Goal: Task Accomplishment & Management: Complete application form

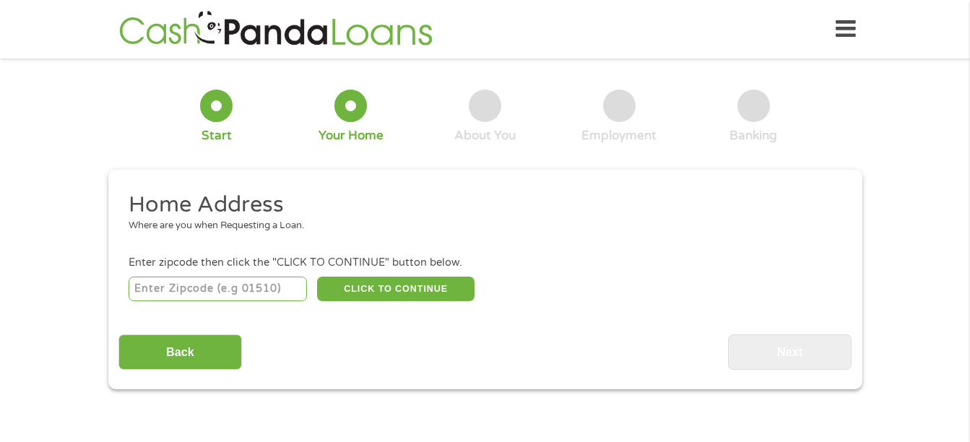
click at [194, 294] on input "number" at bounding box center [218, 289] width 178 height 25
type input "50138"
select select "[US_STATE]"
click at [378, 286] on button "CLICK TO CONTINUE" at bounding box center [395, 289] width 157 height 25
type input "50138"
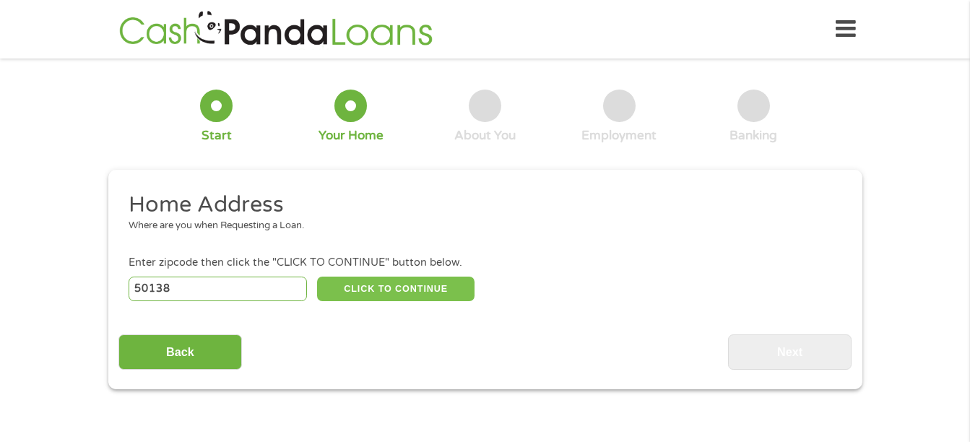
type input "[GEOGRAPHIC_DATA]"
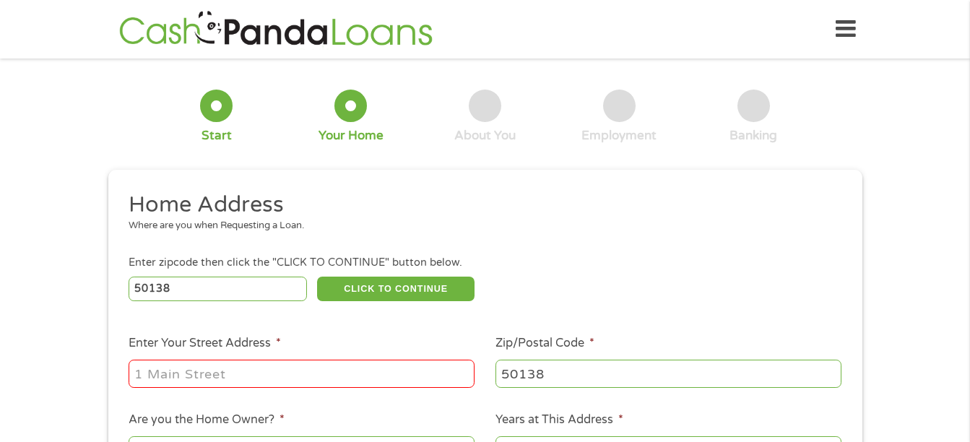
click at [311, 372] on input "Enter Your Street Address *" at bounding box center [302, 373] width 346 height 27
type input "[STREET_ADDRESS]"
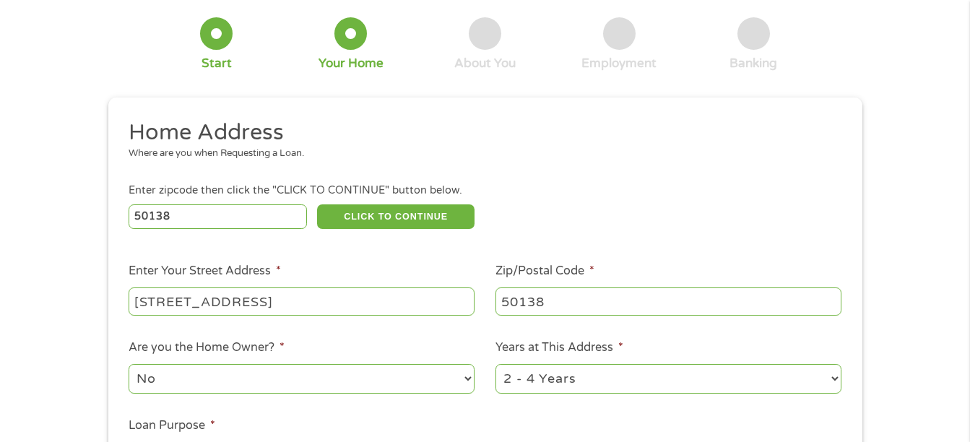
scroll to position [144, 0]
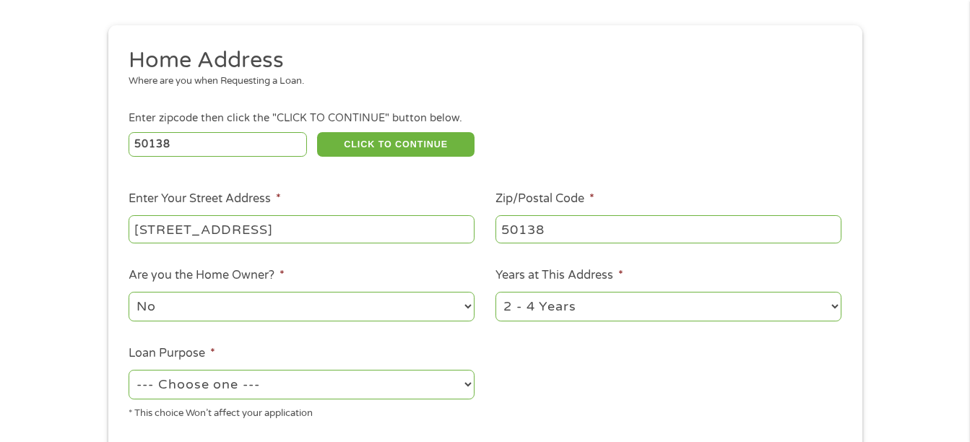
click at [469, 309] on select "No Yes" at bounding box center [302, 307] width 346 height 30
select select "yes"
click at [129, 292] on select "No Yes" at bounding box center [302, 307] width 346 height 30
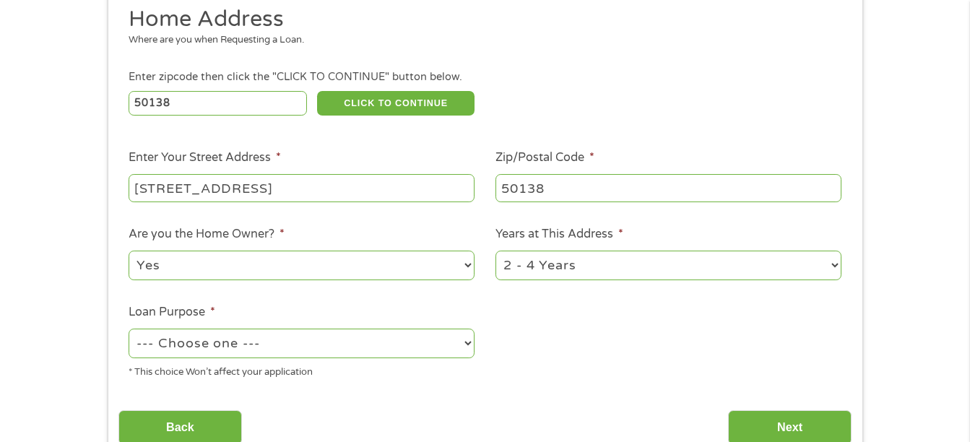
scroll to position [217, 0]
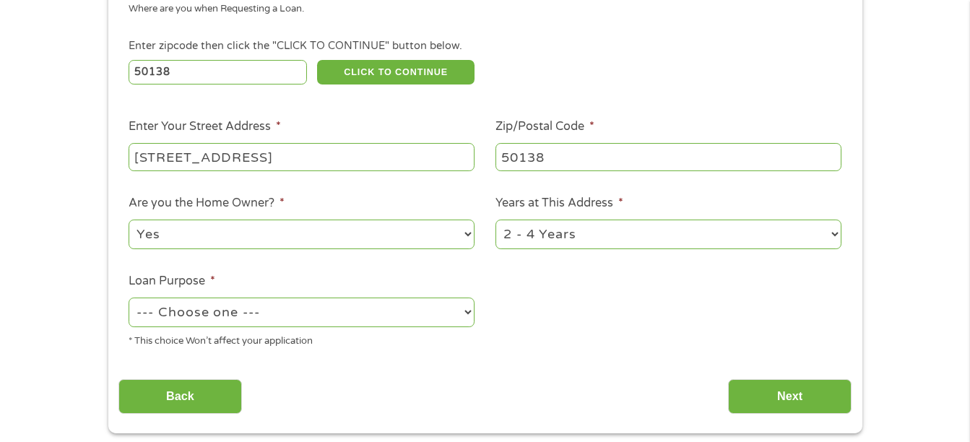
click at [464, 313] on select "--- Choose one --- Pay Bills Debt Consolidation Home Improvement Major Purchase…" at bounding box center [302, 313] width 346 height 30
select select "shorttermcash"
click at [129, 298] on select "--- Choose one --- Pay Bills Debt Consolidation Home Improvement Major Purchase…" at bounding box center [302, 313] width 346 height 30
click at [833, 233] on select "1 Year or less 1 - 2 Years 2 - 4 Years Over 4 Years" at bounding box center [668, 235] width 346 height 30
select select "60months"
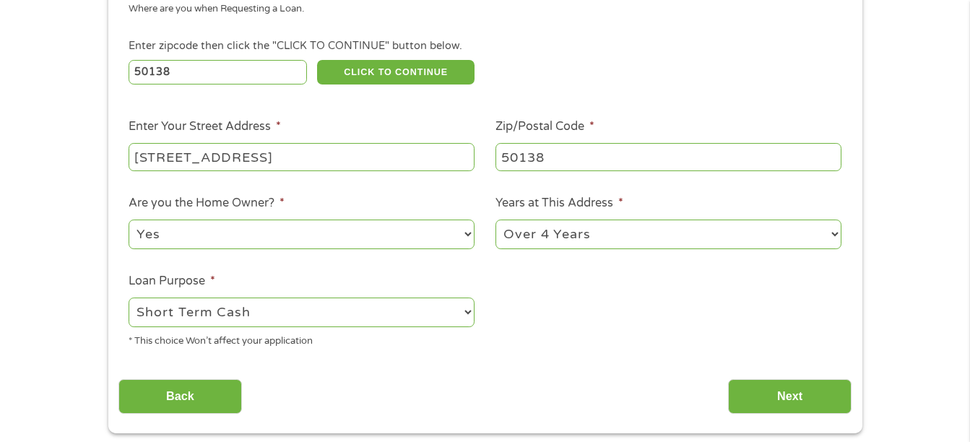
click at [495, 220] on select "1 Year or less 1 - 2 Years 2 - 4 Years Over 4 Years" at bounding box center [668, 235] width 346 height 30
click at [769, 406] on input "Next" at bounding box center [790, 396] width 124 height 35
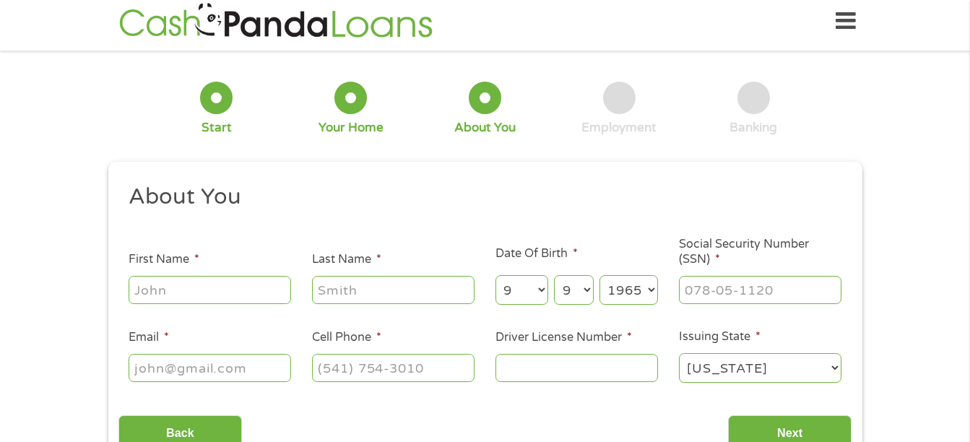
scroll to position [0, 0]
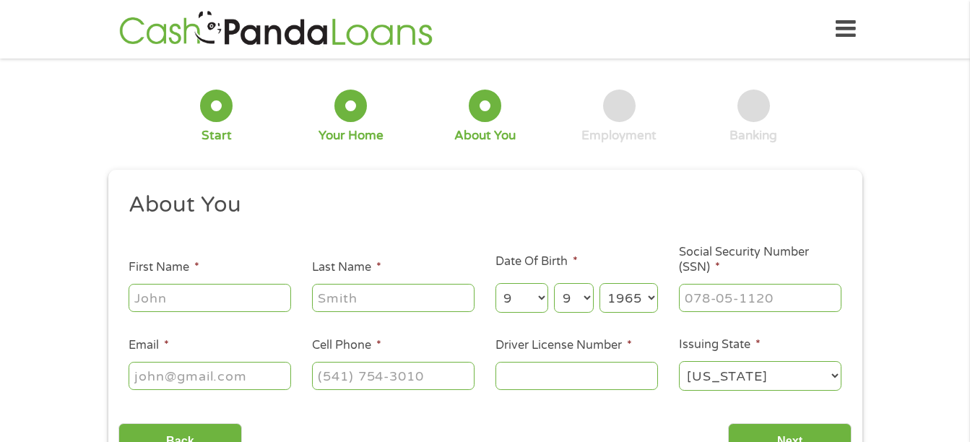
click at [227, 287] on input "First Name *" at bounding box center [210, 297] width 163 height 27
type input "[PERSON_NAME]"
type input "[EMAIL_ADDRESS][DOMAIN_NAME]"
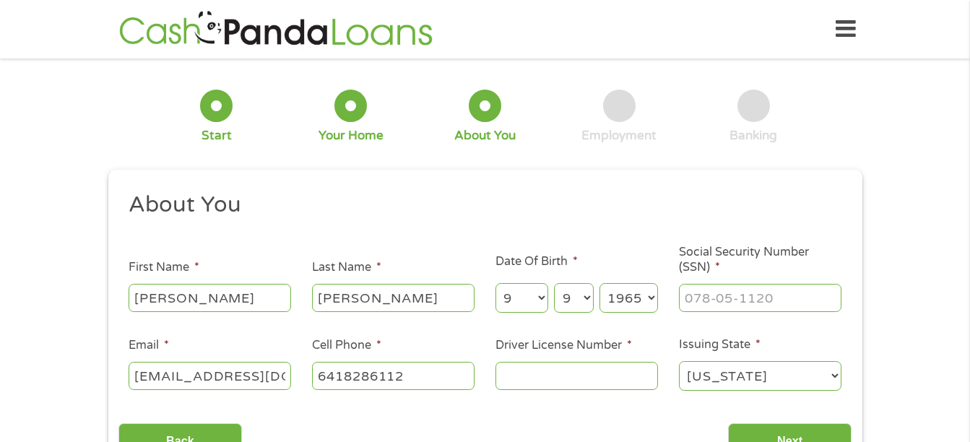
type input "[PHONE_NUMBER]"
click at [540, 381] on input "Driver License Number *" at bounding box center [576, 375] width 163 height 27
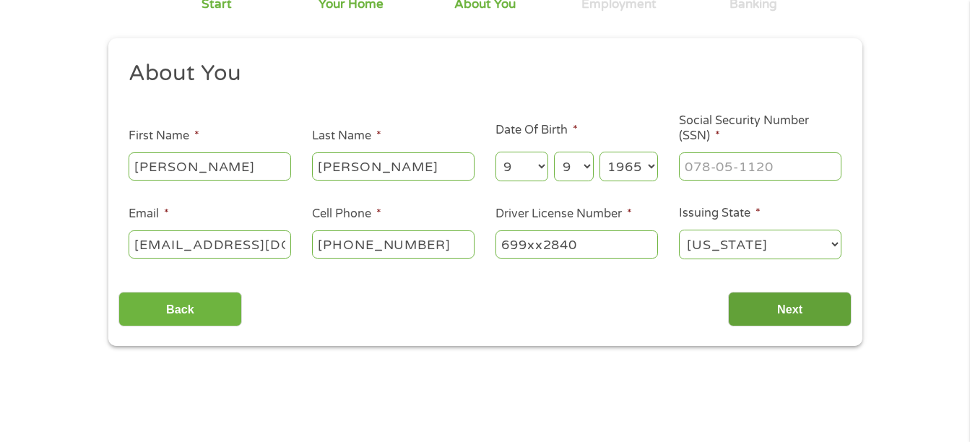
scroll to position [144, 0]
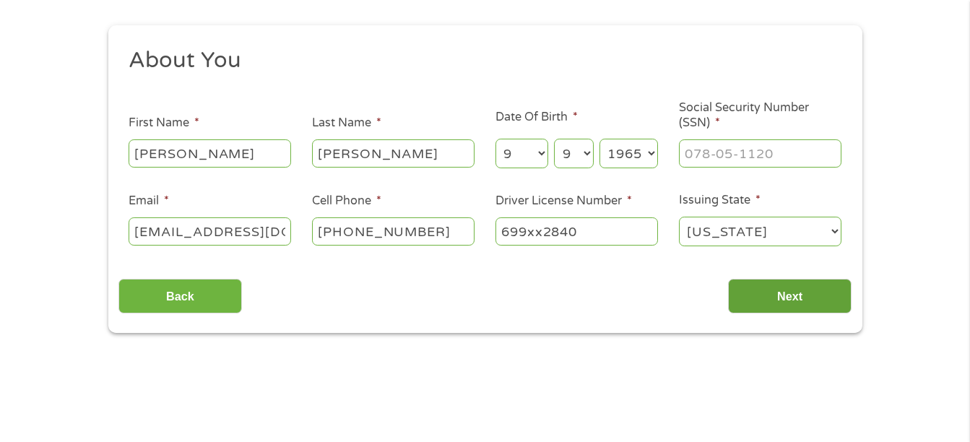
type input "699xx2840"
click at [802, 290] on input "Next" at bounding box center [790, 296] width 124 height 35
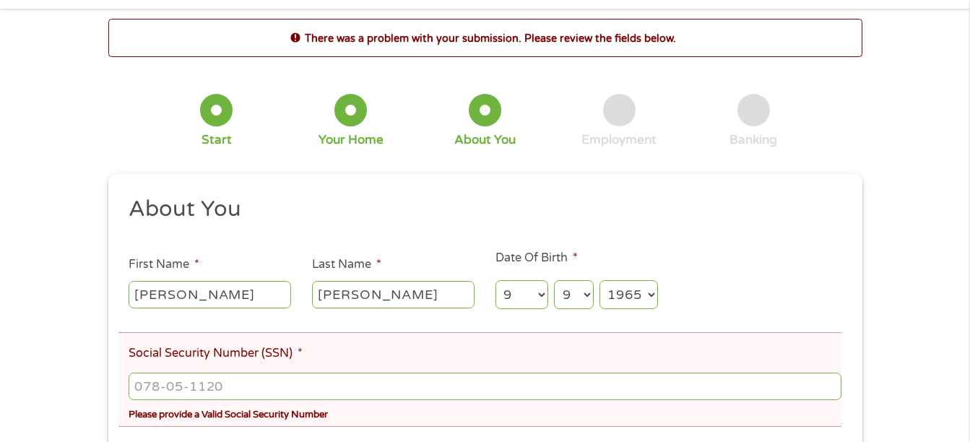
scroll to position [72, 0]
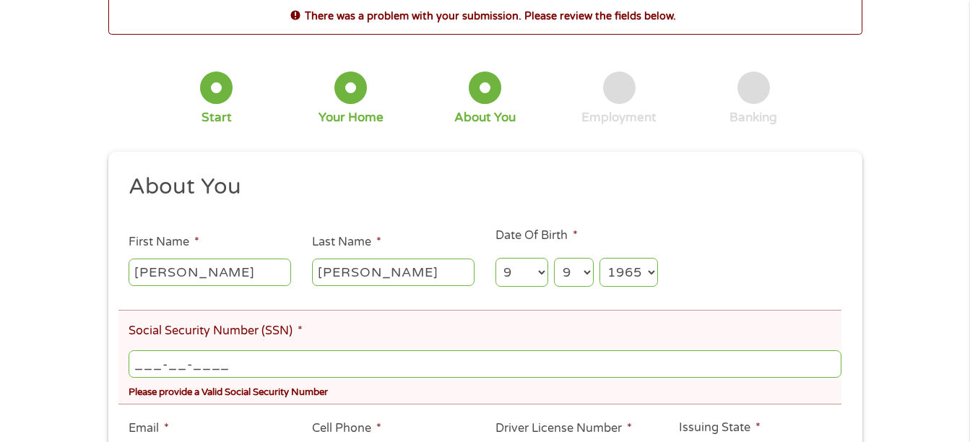
click at [204, 367] on input "___-__-____" at bounding box center [485, 363] width 712 height 27
type input "482-94-2672"
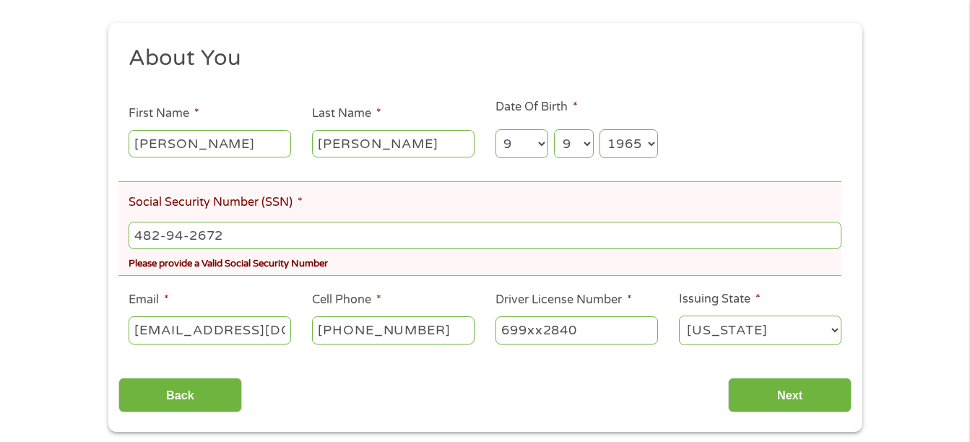
scroll to position [217, 0]
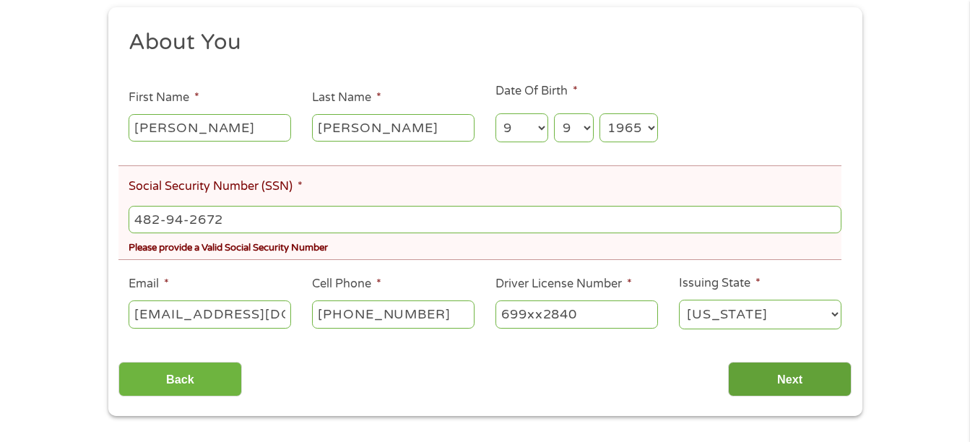
click at [792, 374] on input "Next" at bounding box center [790, 379] width 124 height 35
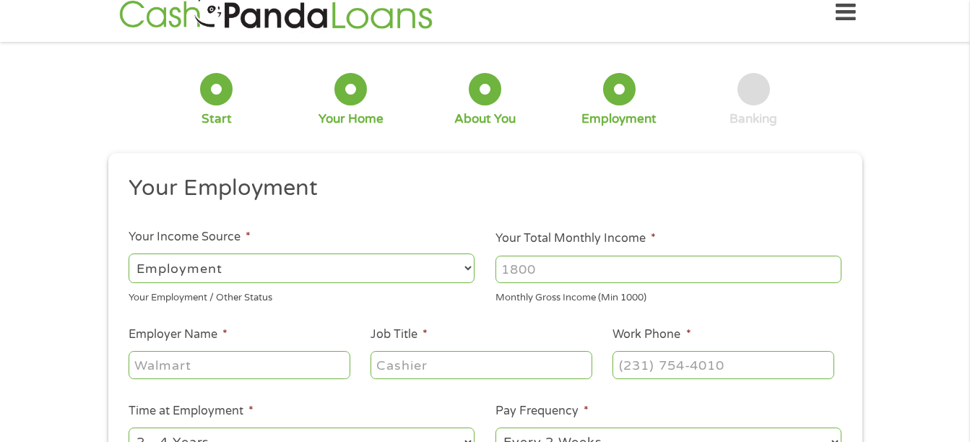
scroll to position [0, 0]
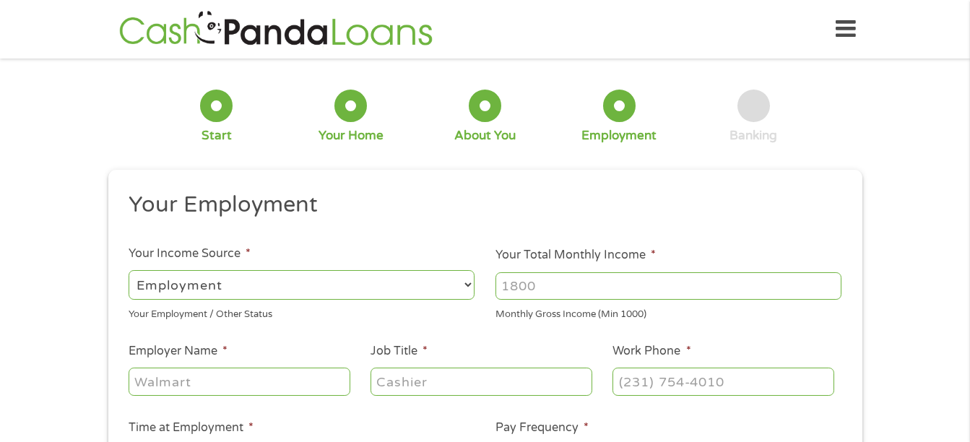
click at [552, 277] on input "Your Total Monthly Income *" at bounding box center [668, 285] width 346 height 27
click at [548, 289] on input "Your Total Monthly Income *" at bounding box center [668, 285] width 346 height 27
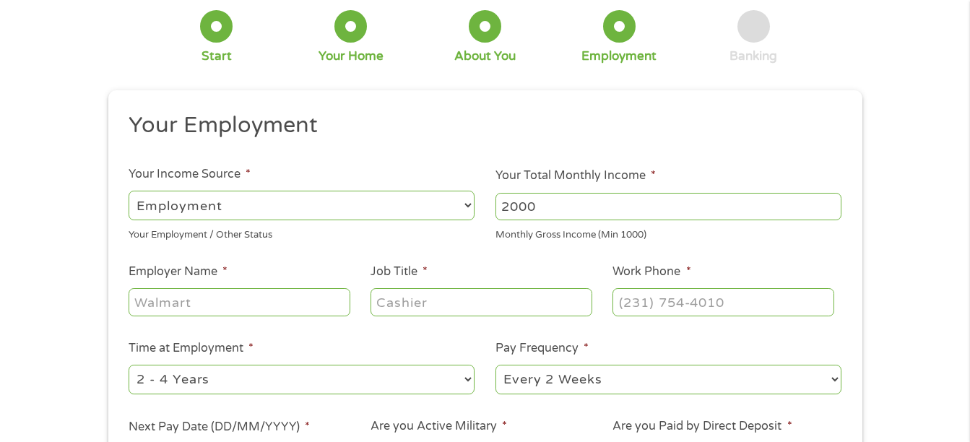
scroll to position [144, 0]
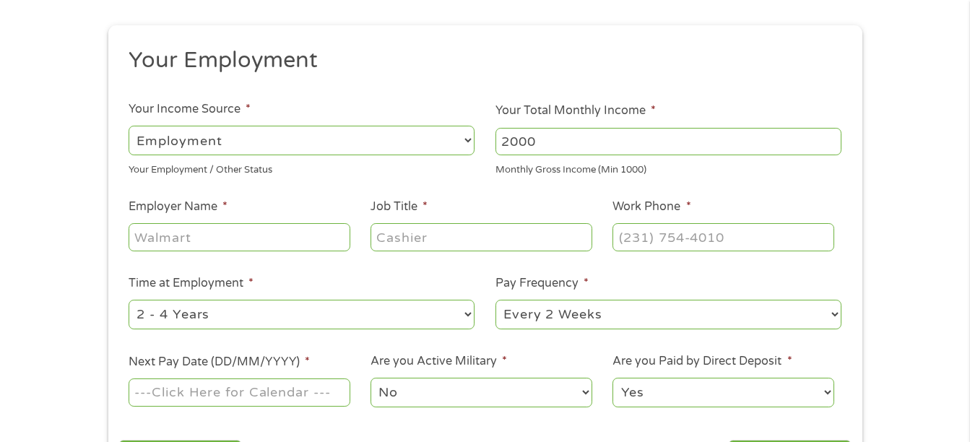
type input "2000"
click at [206, 237] on input "Employer Name *" at bounding box center [239, 236] width 221 height 27
type input "Deyarman"
click at [394, 241] on input "Job Title *" at bounding box center [481, 236] width 221 height 27
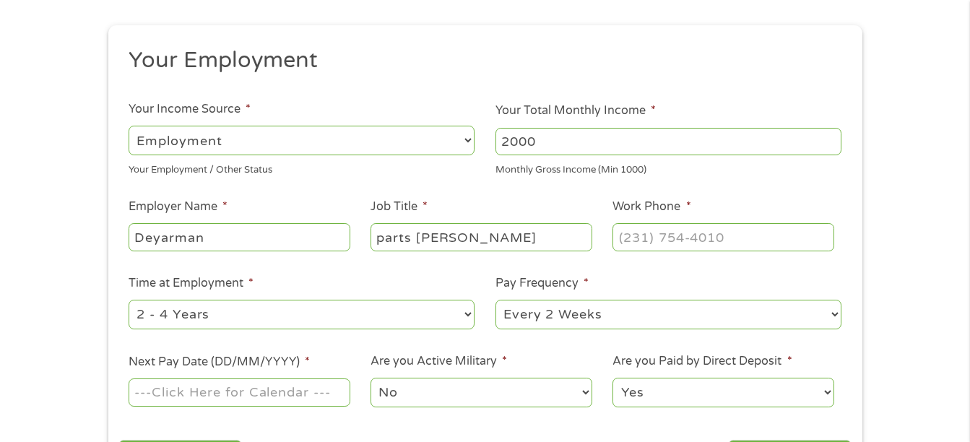
type input "parts [PERSON_NAME]"
click at [630, 233] on input "(___) ___-____" at bounding box center [722, 236] width 221 height 27
type input "[PHONE_NUMBER]"
click at [467, 308] on select "--- Choose one --- 1 Year or less 1 - 2 Years 2 - 4 Years Over 4 Years" at bounding box center [302, 315] width 346 height 30
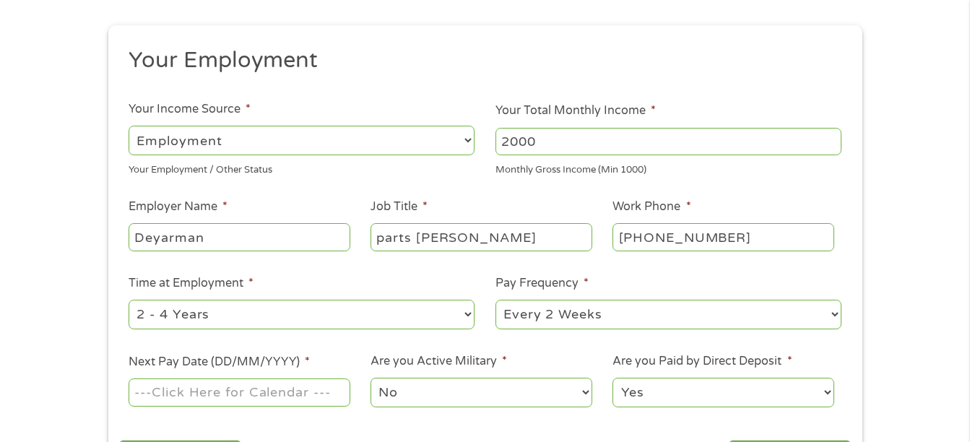
select select "12months"
click at [129, 300] on select "--- Choose one --- 1 Year or less 1 - 2 Years 2 - 4 Years Over 4 Years" at bounding box center [302, 315] width 346 height 30
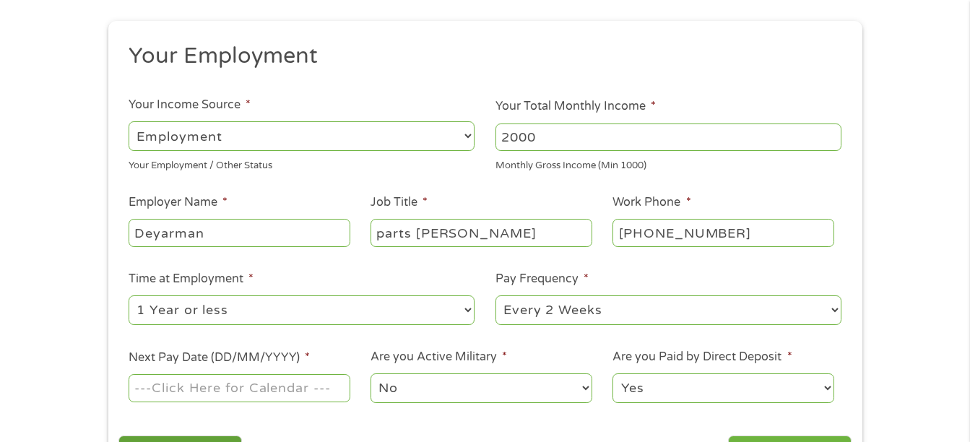
scroll to position [217, 0]
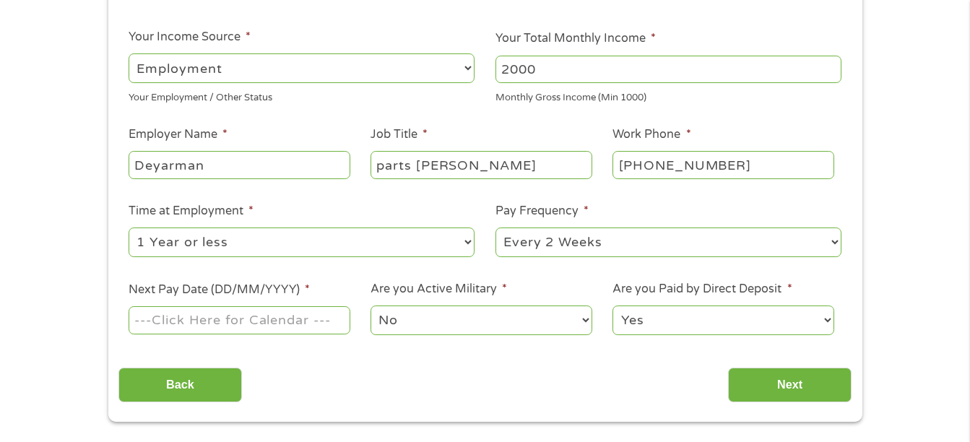
click at [199, 310] on input "Next Pay Date (DD/MM/YYYY) *" at bounding box center [239, 319] width 221 height 27
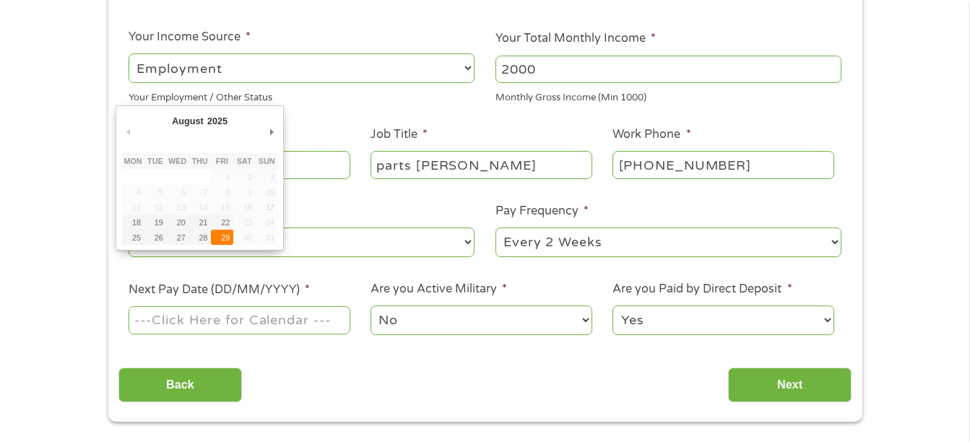
type input "[DATE]"
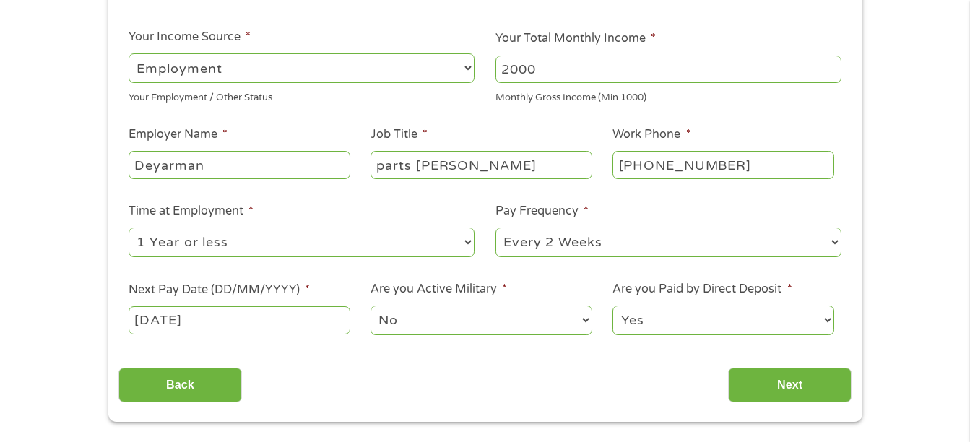
click at [590, 320] on select "No Yes" at bounding box center [481, 321] width 221 height 30
click at [415, 311] on select "No Yes" at bounding box center [481, 321] width 221 height 30
click at [832, 384] on input "Next" at bounding box center [790, 385] width 124 height 35
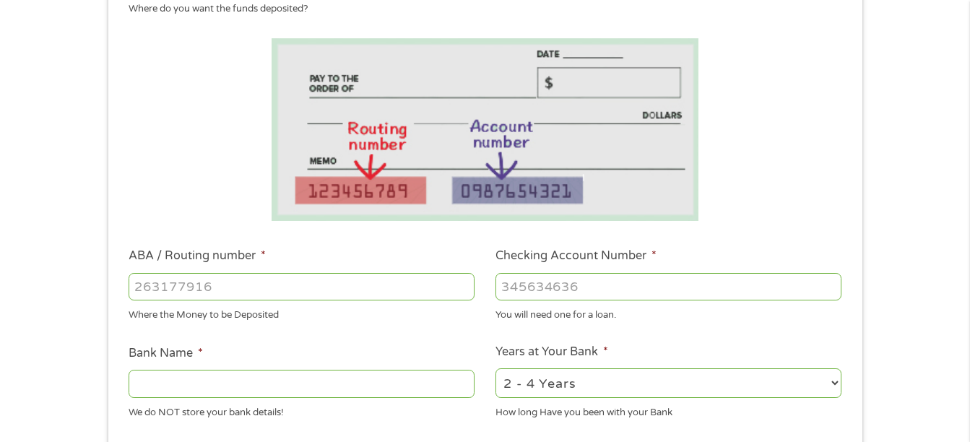
click at [331, 286] on input "ABA / Routing number *" at bounding box center [302, 286] width 346 height 27
type input "273975726"
type input "COMMUNITY 1ST CREDIT UNION"
type input "273975726"
click at [566, 282] on input "Checking Account Number *" at bounding box center [668, 286] width 346 height 27
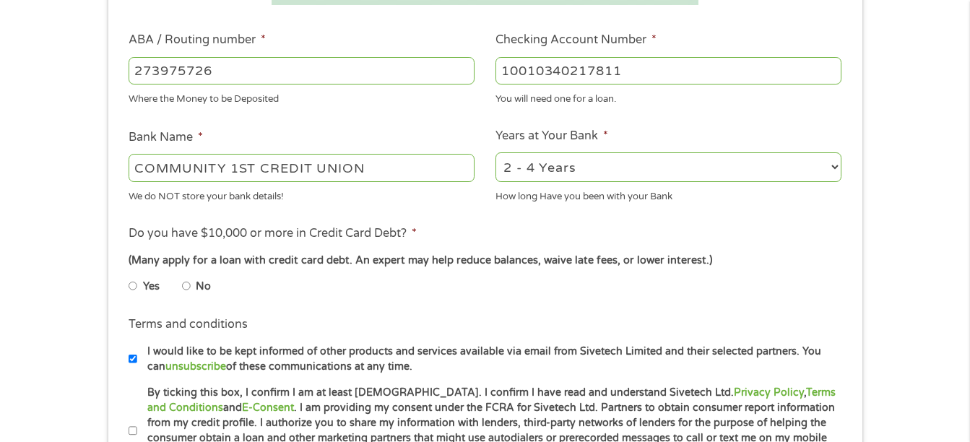
scroll to position [433, 0]
type input "10010340217811"
click at [839, 164] on select "2 - 4 Years 6 - 12 Months 1 - 2 Years Over 4 Years" at bounding box center [668, 167] width 346 height 30
select select "12months"
click at [495, 152] on select "2 - 4 Years 6 - 12 Months 1 - 2 Years Over 4 Years" at bounding box center [668, 167] width 346 height 30
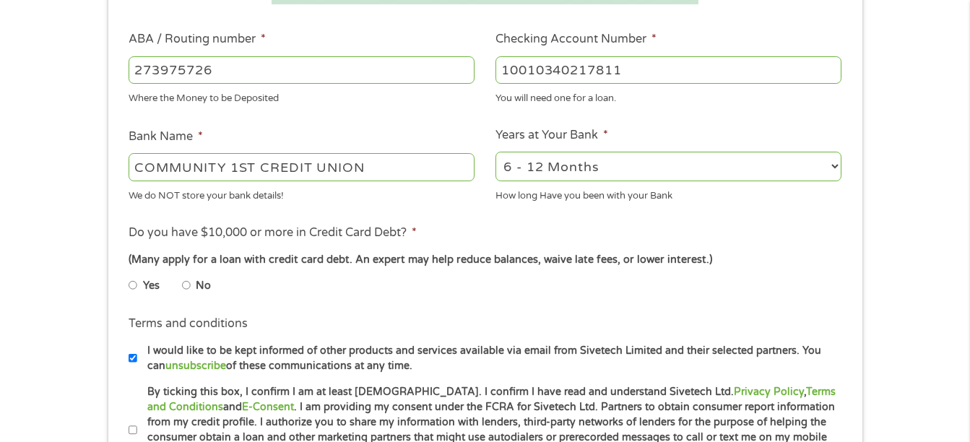
click at [134, 285] on input "Yes" at bounding box center [133, 285] width 9 height 23
radio input "true"
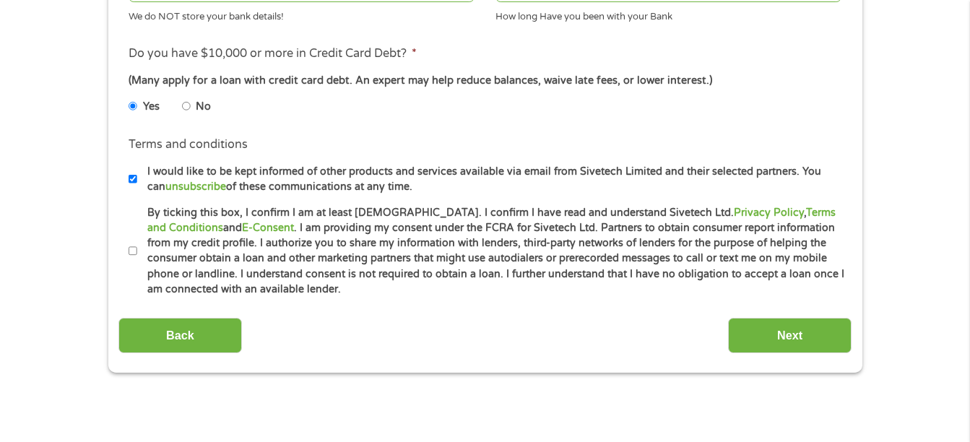
scroll to position [650, 0]
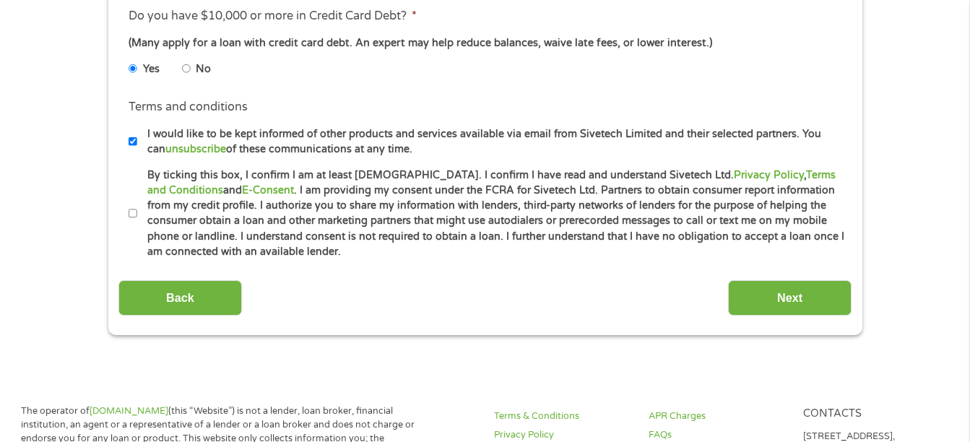
click at [134, 213] on input "By ticking this box, I confirm I am at least [DEMOGRAPHIC_DATA]. I confirm I ha…" at bounding box center [133, 213] width 9 height 23
checkbox input "true"
click at [761, 304] on input "Next" at bounding box center [790, 297] width 124 height 35
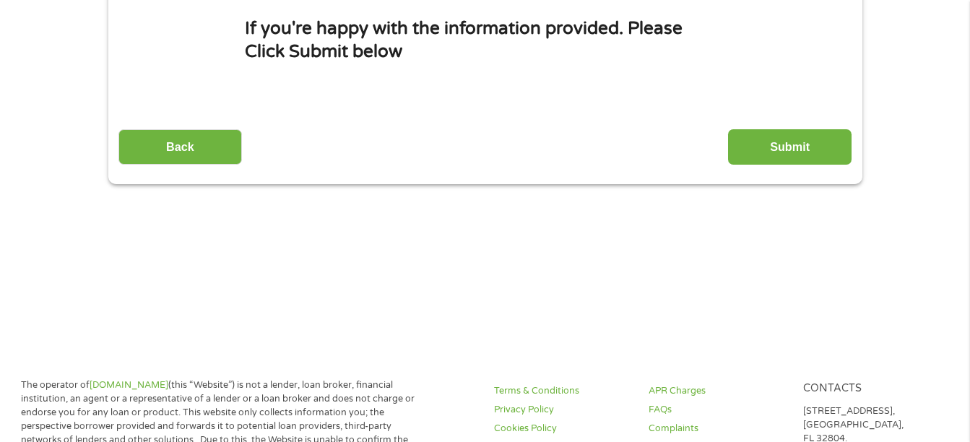
scroll to position [0, 0]
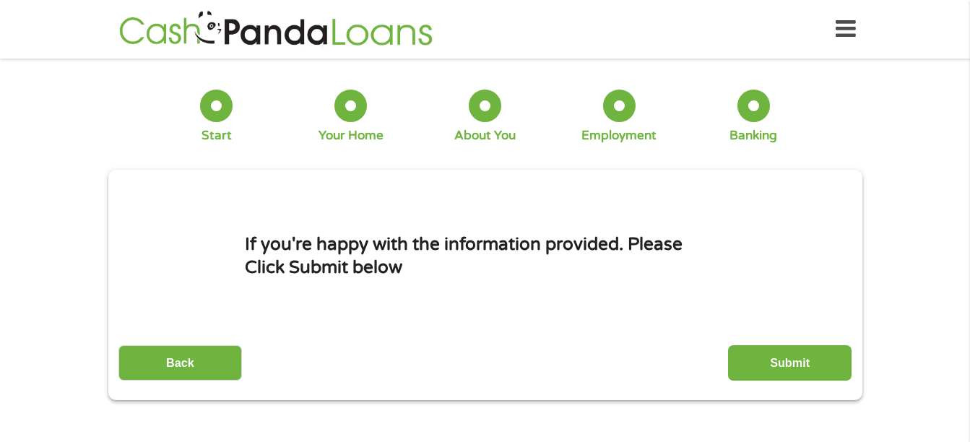
drag, startPoint x: 813, startPoint y: 364, endPoint x: 795, endPoint y: 362, distance: 17.5
click at [810, 364] on input "Submit" at bounding box center [790, 362] width 124 height 35
